Goal: Obtain resource: Obtain resource

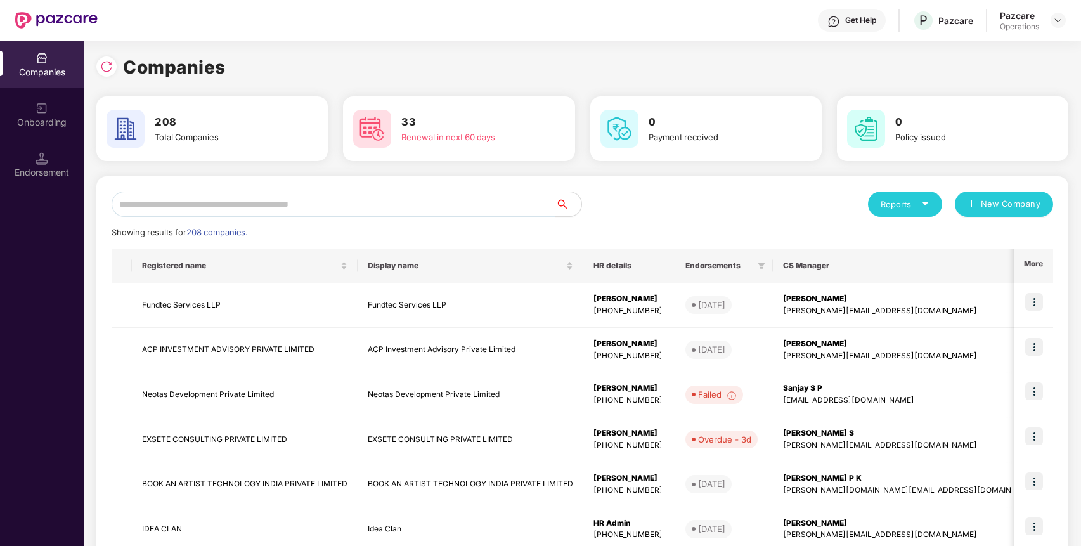
click at [453, 202] on input "text" at bounding box center [334, 203] width 444 height 25
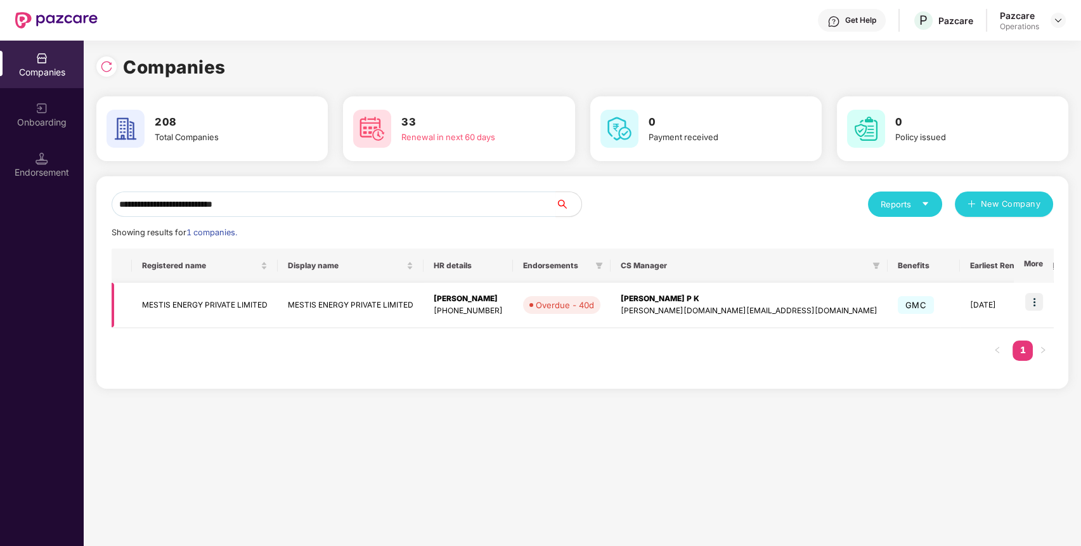
type input "**********"
click at [226, 309] on td "MESTIS ENERGY PRIVATE LIMITED" at bounding box center [205, 305] width 146 height 45
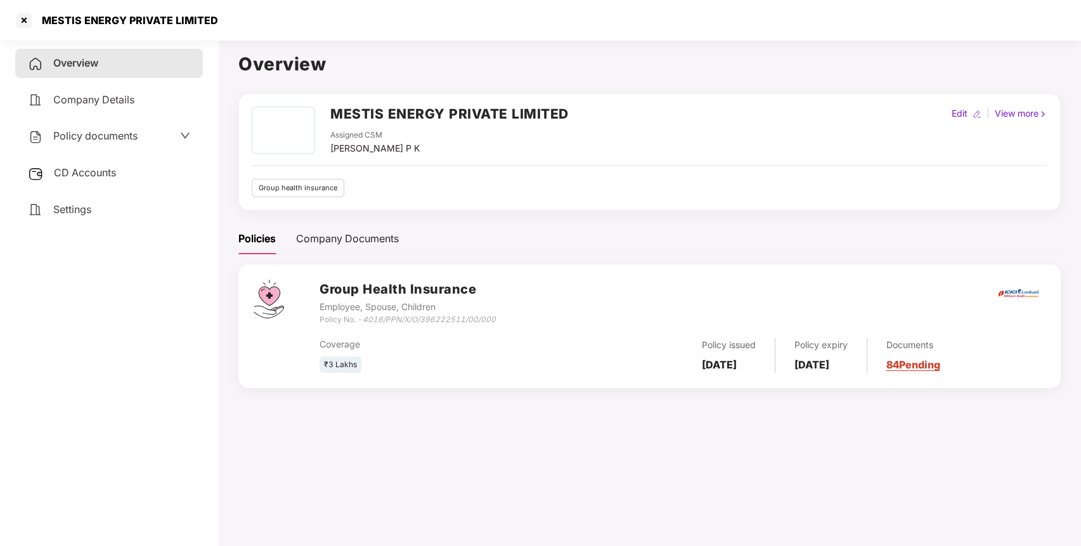
click at [132, 178] on div "CD Accounts" at bounding box center [109, 173] width 188 height 29
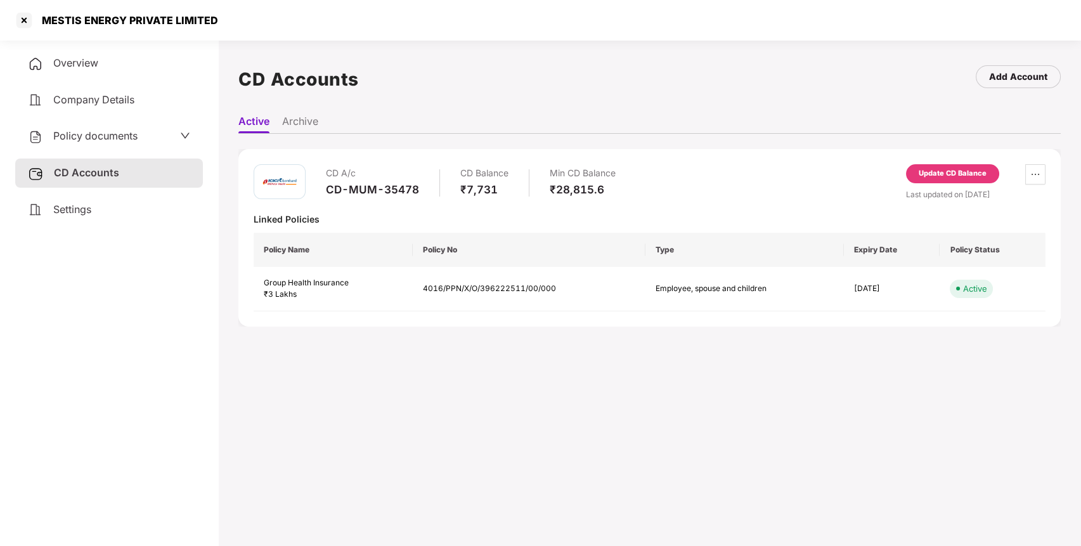
click at [88, 135] on span "Policy documents" at bounding box center [95, 135] width 84 height 13
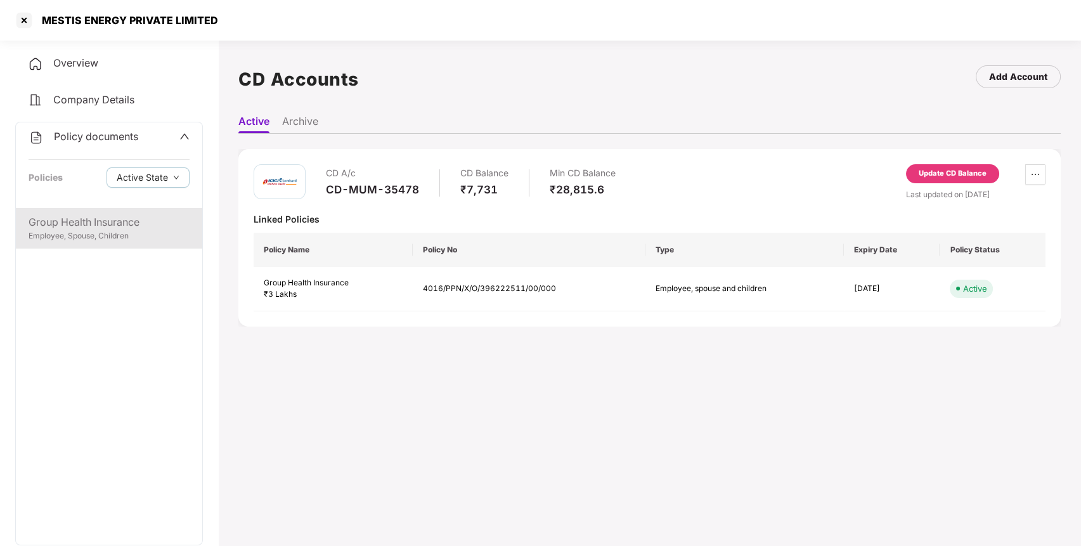
click at [132, 221] on div "Group Health Insurance" at bounding box center [109, 222] width 161 height 16
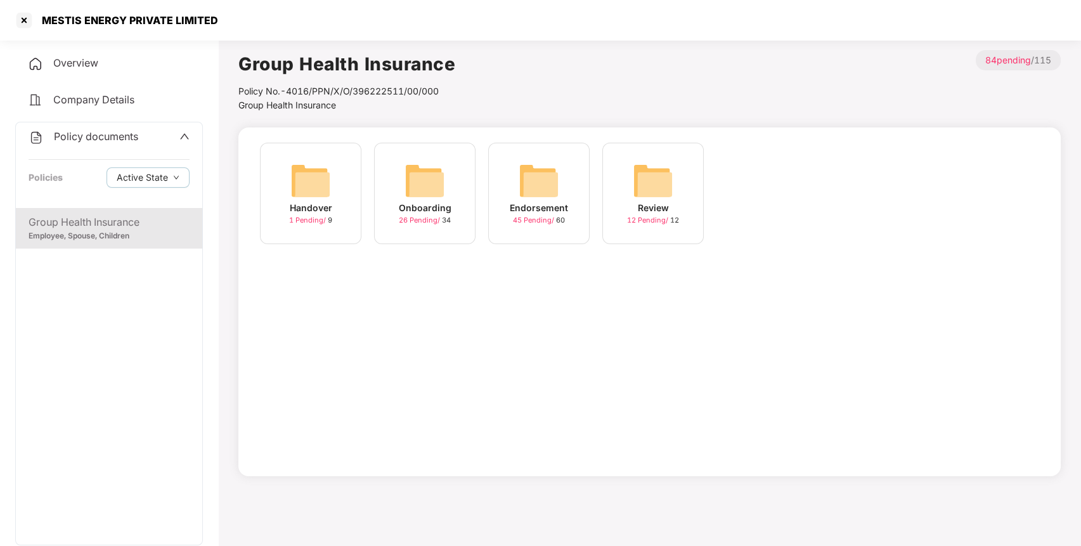
click at [436, 197] on img at bounding box center [425, 180] width 41 height 41
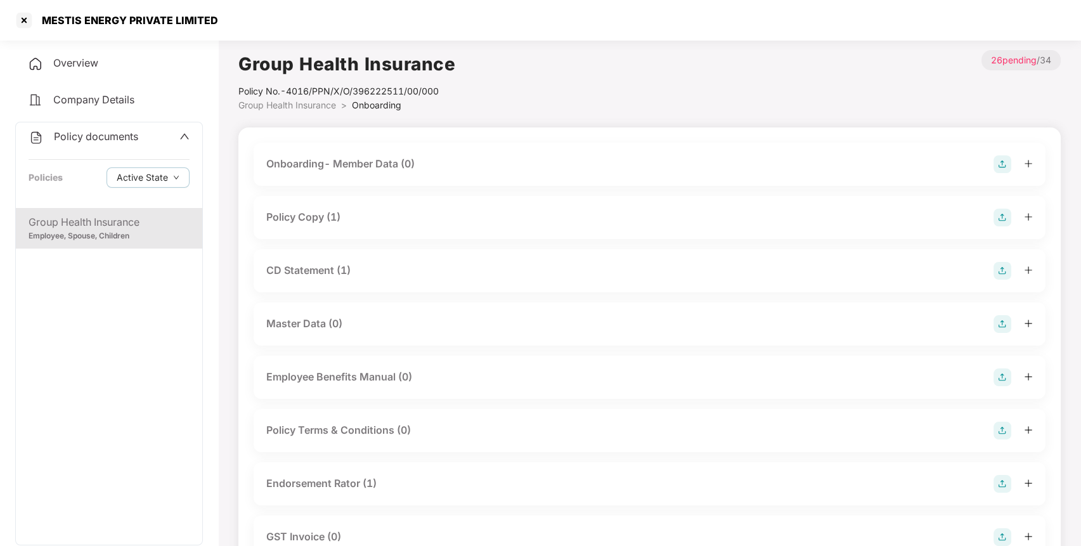
click at [377, 211] on div "Policy Copy (1)" at bounding box center [649, 218] width 767 height 18
